Goal: Complete application form

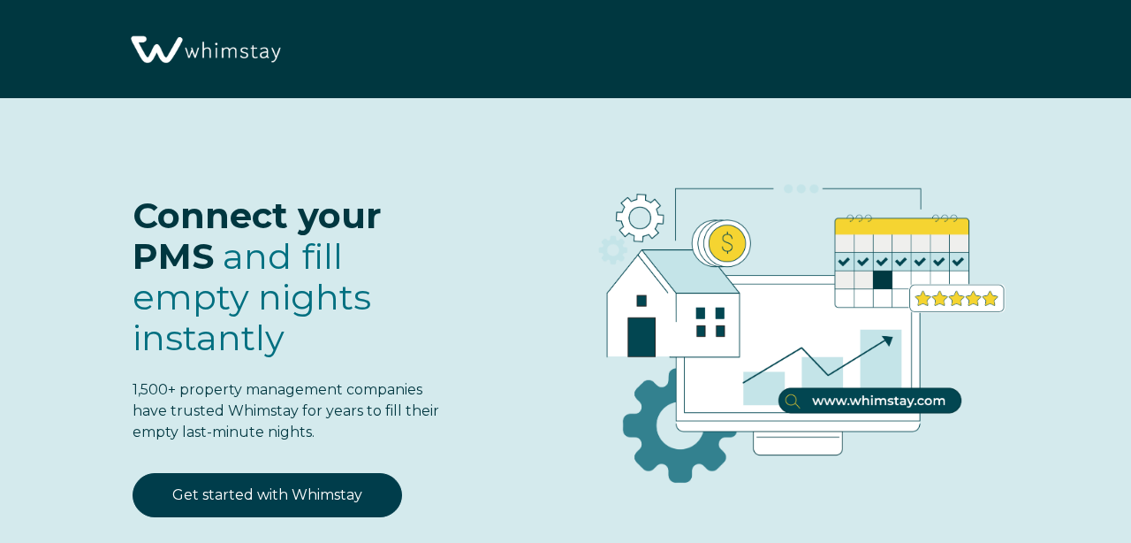
select select "US"
select select "Standard"
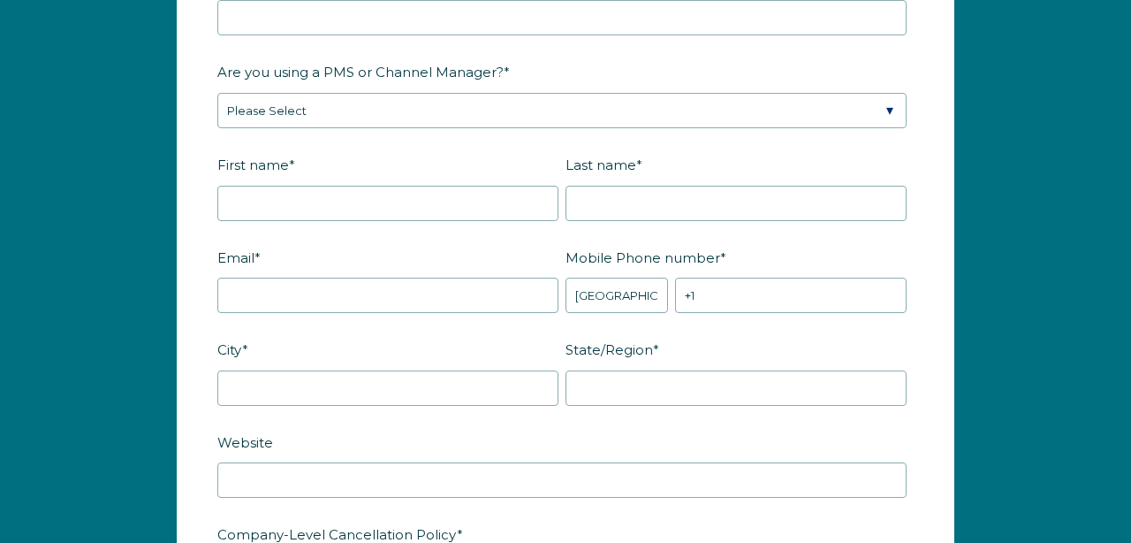
scroll to position [2181, 0]
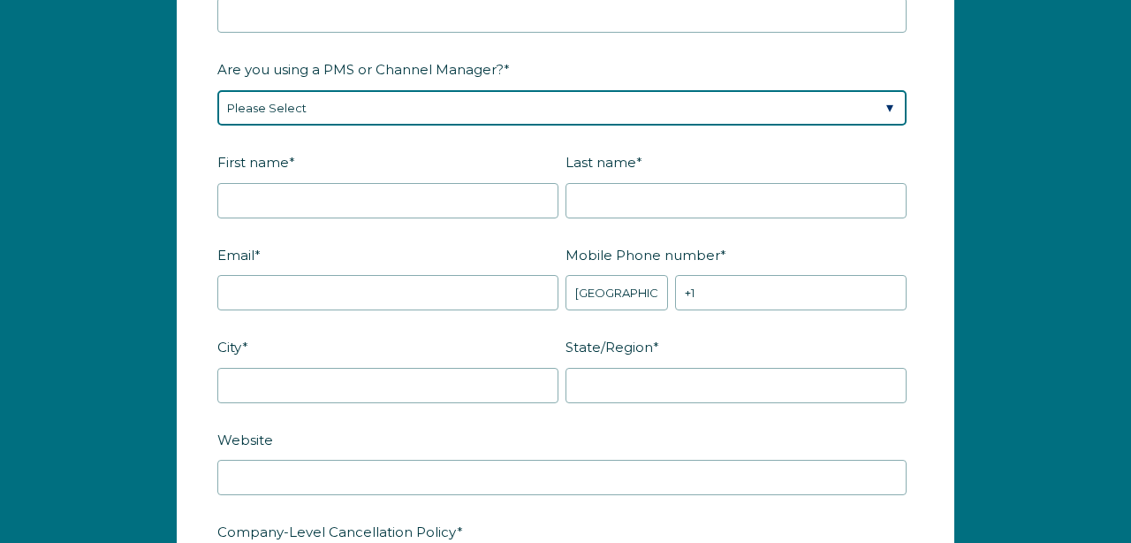
click at [626, 114] on select "Please Select Barefoot BookingPal Boost Brightside CiiRUS Escapia Guesty Hostaw…" at bounding box center [561, 107] width 689 height 35
select select "Hostfully"
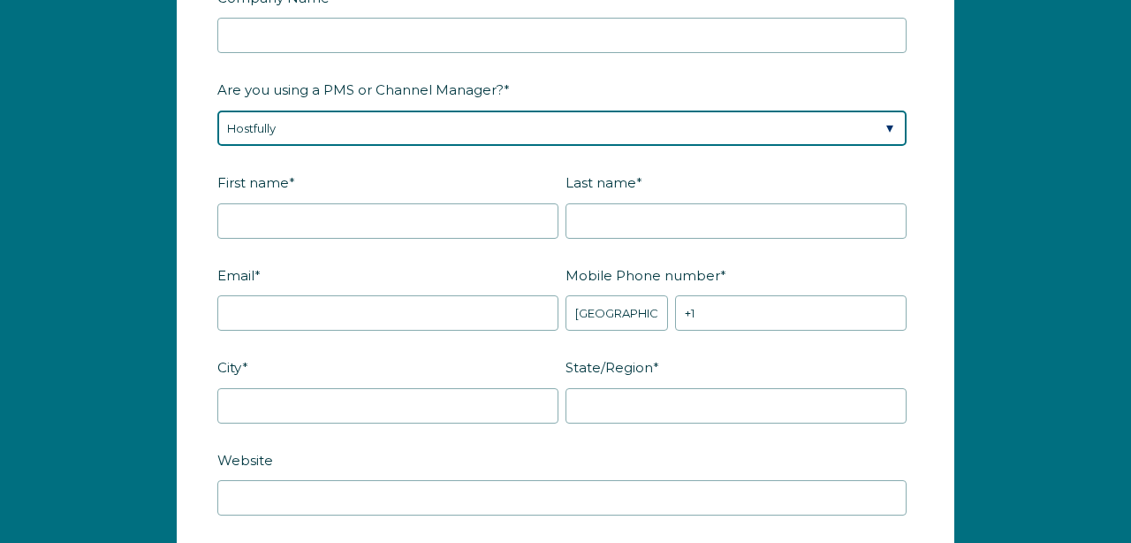
scroll to position [2161, 0]
click at [468, 141] on select "Please Select Barefoot BookingPal Boost Brightside CiiRUS Escapia Guesty Hostaw…" at bounding box center [561, 127] width 689 height 35
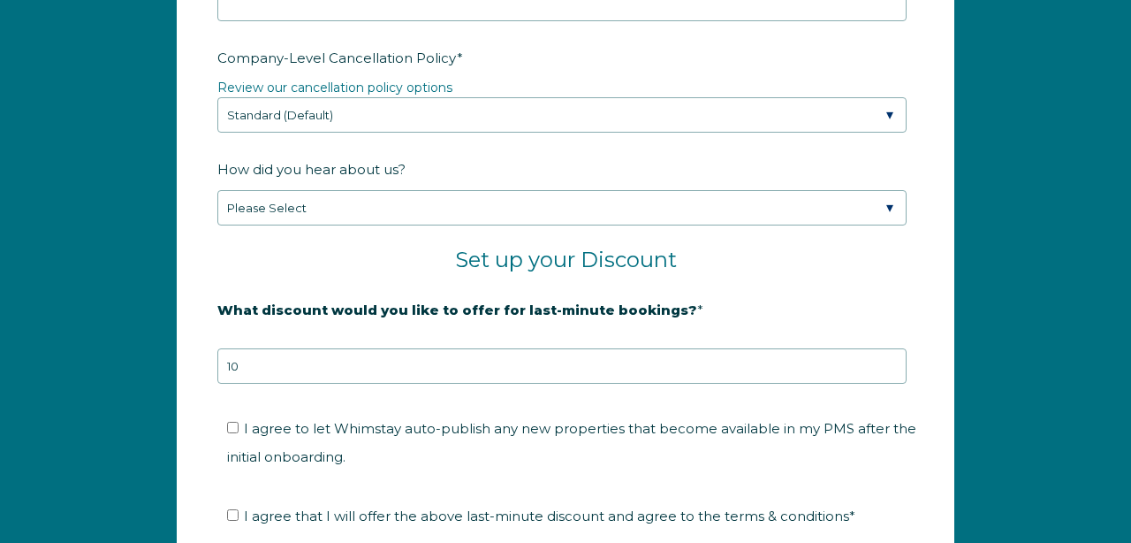
scroll to position [2655, 0]
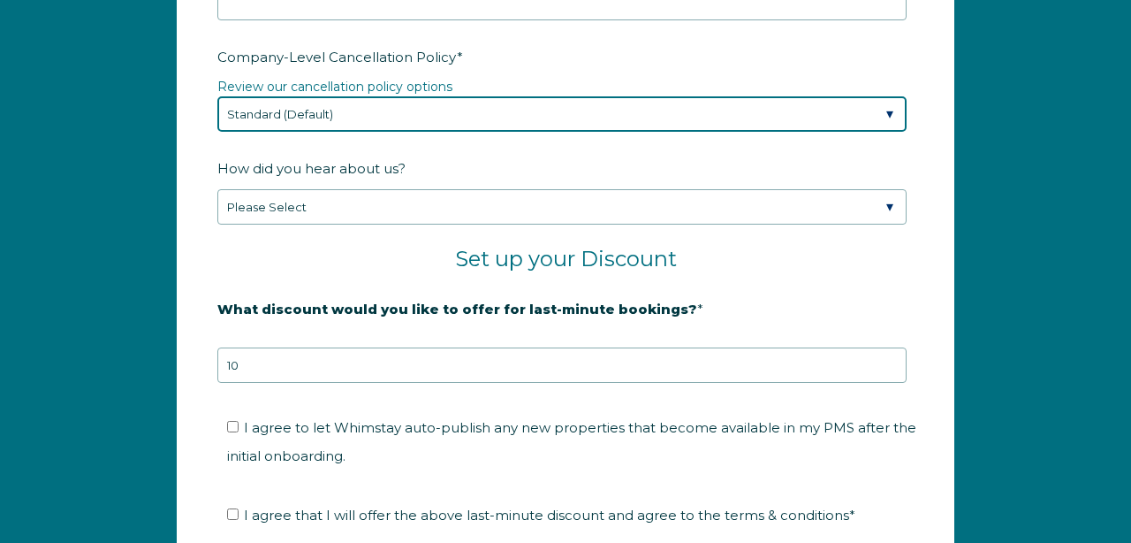
click at [810, 96] on select "Please Select Partial Standard (Default) Moderate Strict" at bounding box center [561, 113] width 689 height 35
select select "Partial"
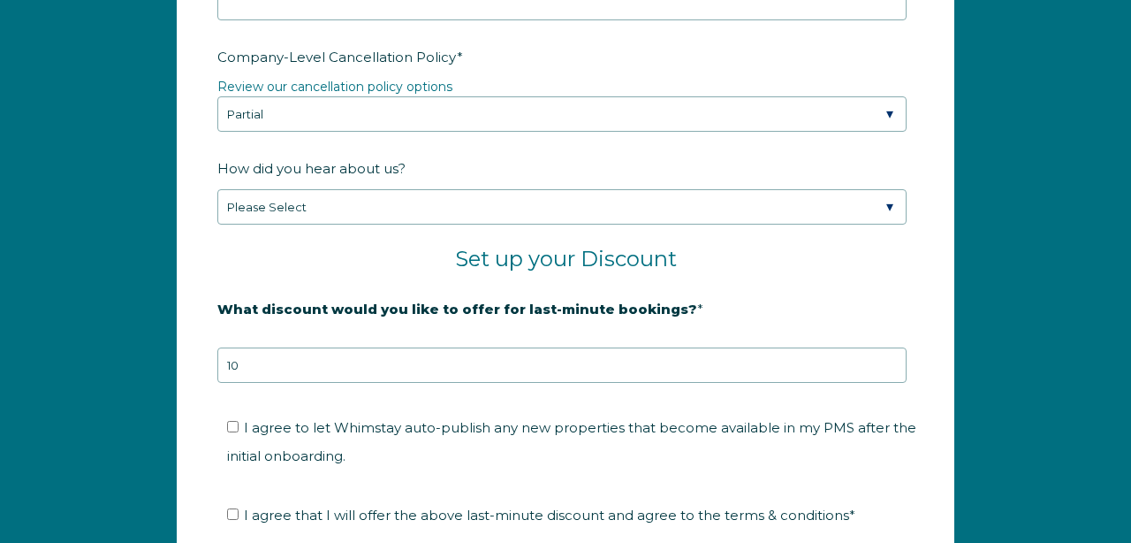
click at [844, 273] on fieldset "Set up your Discount" at bounding box center [565, 270] width 696 height 48
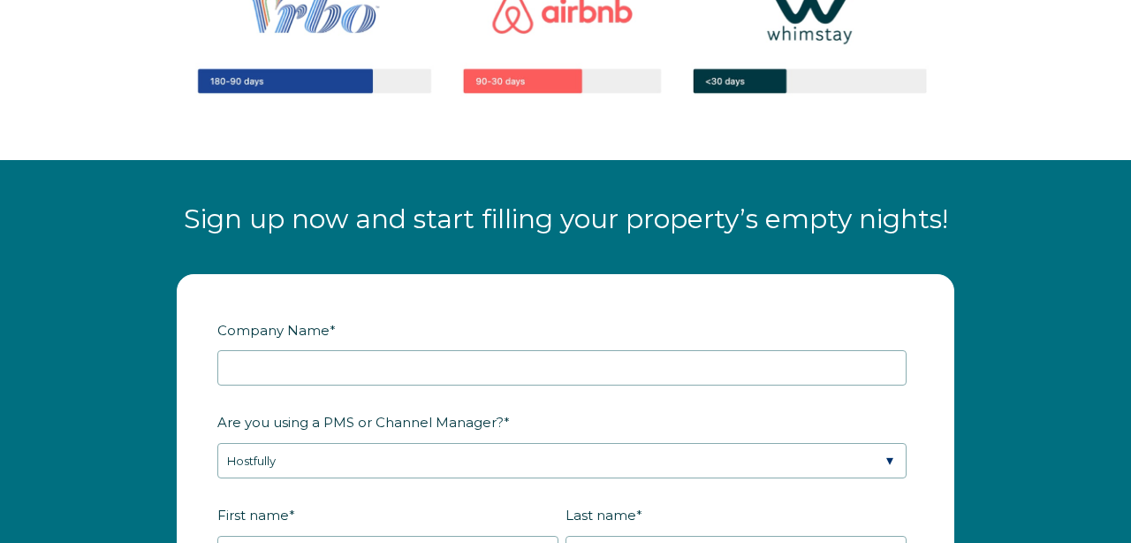
scroll to position [1308, 0]
